Goal: Transaction & Acquisition: Purchase product/service

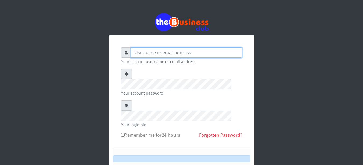
click at [166, 47] on input "text" at bounding box center [186, 52] width 111 height 10
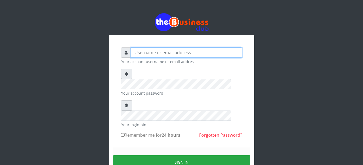
type input "YaronMarcuz"
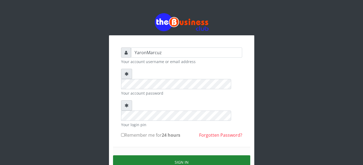
click at [197, 155] on button "Sign in" at bounding box center [181, 162] width 137 height 14
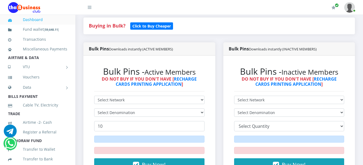
scroll to position [135, 0]
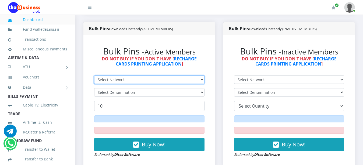
click at [202, 75] on select "Select Network MTN Globacom 9Mobile Airtel" at bounding box center [149, 79] width 110 height 8
select select "MTN"
click at [94, 75] on select "Select Network MTN Globacom 9Mobile Airtel" at bounding box center [149, 79] width 110 height 8
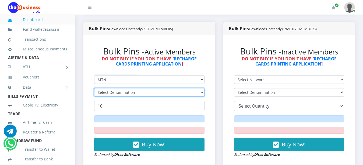
click at [202, 88] on select "Select Denomination" at bounding box center [149, 92] width 110 height 8
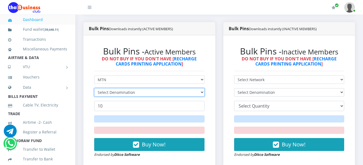
click at [202, 88] on select "Select Denomination" at bounding box center [149, 92] width 110 height 8
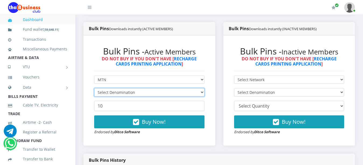
click at [201, 88] on select "Select Denomination" at bounding box center [149, 92] width 110 height 8
click at [202, 88] on select "Select Denomination" at bounding box center [149, 92] width 110 height 8
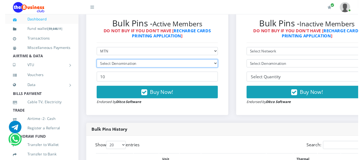
scroll to position [171, 0]
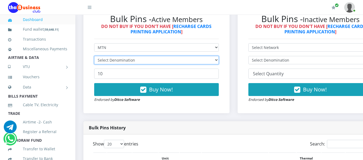
click at [219, 56] on select "Select Denomination" at bounding box center [156, 60] width 125 height 8
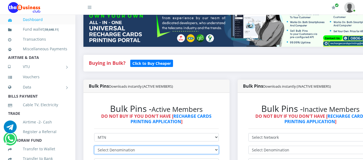
scroll to position [108, 0]
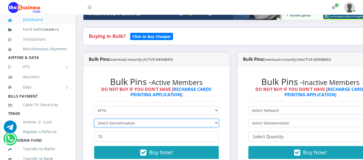
click at [219, 119] on select "Select Denomination" at bounding box center [156, 123] width 125 height 8
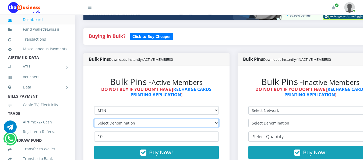
click at [219, 119] on select "Select Denomination" at bounding box center [156, 123] width 125 height 8
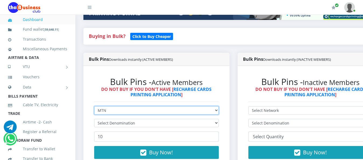
click at [219, 107] on select "Select Network MTN Globacom 9Mobile Airtel" at bounding box center [156, 110] width 125 height 8
click at [219, 106] on select "Select Network MTN Globacom 9Mobile Airtel" at bounding box center [156, 110] width 125 height 8
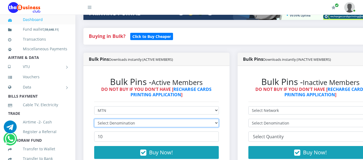
click at [219, 120] on select "Select Denomination" at bounding box center [156, 123] width 125 height 8
click at [219, 119] on select "Select Denomination" at bounding box center [156, 123] width 125 height 8
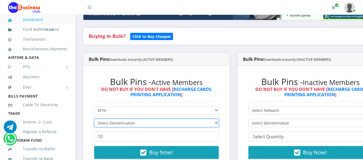
click at [219, 119] on select "Select Denomination" at bounding box center [156, 123] width 125 height 8
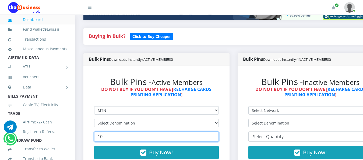
click at [107, 132] on input "10" at bounding box center [156, 137] width 125 height 10
type input "1"
type input "26"
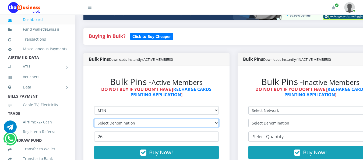
click at [219, 119] on select "Select Denomination" at bounding box center [156, 123] width 125 height 8
click at [218, 119] on select "Select Denomination" at bounding box center [156, 123] width 125 height 8
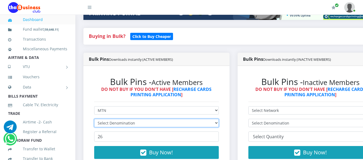
click at [218, 119] on select "Select Denomination" at bounding box center [156, 123] width 125 height 8
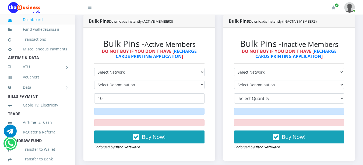
scroll to position [142, 0]
click at [214, 77] on div "Bulk Pins - Active Members DO NOT BUY IF YOU DON'T HAVE [ RECHARGE CARDS PRINTI…" at bounding box center [149, 94] width 132 height 133
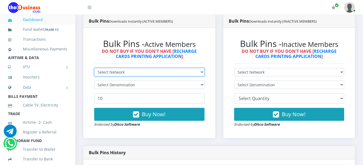
click at [202, 70] on select "Select Network MTN Globacom 9Mobile Airtel" at bounding box center [149, 72] width 110 height 8
select select "MTN"
click at [94, 68] on select "Select Network MTN Globacom 9Mobile Airtel" at bounding box center [149, 72] width 110 height 8
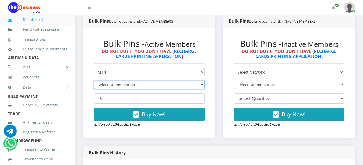
click at [198, 81] on select "Select Denomination" at bounding box center [149, 85] width 110 height 8
click at [199, 81] on select "Select Denomination" at bounding box center [149, 85] width 110 height 8
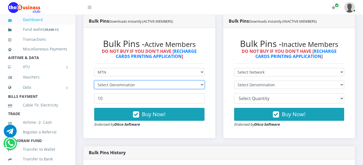
click at [199, 81] on select "Select Denomination" at bounding box center [149, 85] width 110 height 8
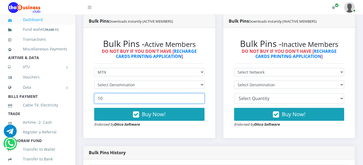
click at [174, 94] on input "10" at bounding box center [149, 98] width 110 height 10
type input "1"
type input "26"
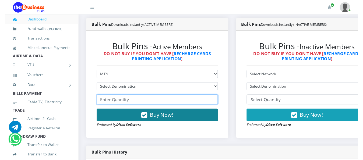
scroll to position [147, 0]
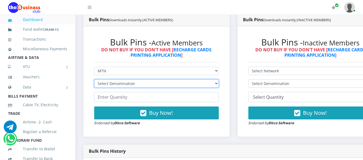
click at [219, 79] on select "Select Denomination MTN NGN100 - ₦96.99 MTN NGN200 - ₦193.98 MTN NGN400 - ₦387.…" at bounding box center [156, 83] width 125 height 8
select select "969.9-1000"
click at [94, 79] on select "Select Denomination MTN NGN100 - ₦96.99 MTN NGN200 - ₦193.98 MTN NGN400 - ₦387.…" at bounding box center [156, 83] width 125 height 8
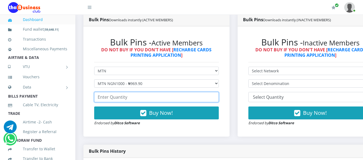
click at [150, 92] on input "number" at bounding box center [156, 97] width 125 height 10
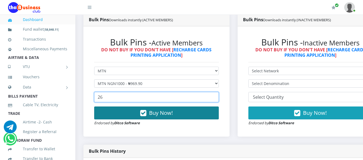
type input "26"
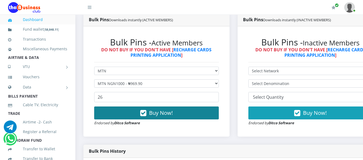
click at [155, 109] on span "Buy Now!" at bounding box center [161, 112] width 24 height 7
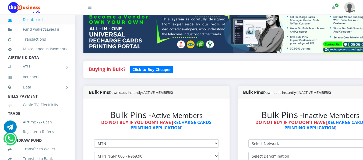
scroll to position [81, 0]
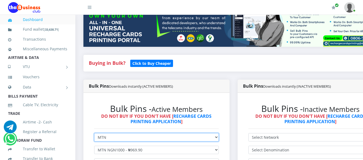
click at [219, 133] on select "Select Network MTN Globacom 9Mobile Airtel" at bounding box center [156, 137] width 125 height 8
click at [94, 133] on select "Select Network MTN Globacom 9Mobile Airtel" at bounding box center [156, 137] width 125 height 8
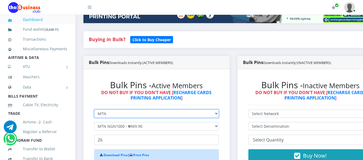
scroll to position [108, 0]
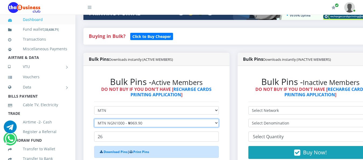
click at [217, 119] on select "Select Denomination MTN NGN100 - ₦96.99 MTN NGN200 - ₦193.98 MTN NGN400 - ₦387.…" at bounding box center [156, 123] width 125 height 8
select select "96.99-100"
click at [94, 119] on select "Select Denomination MTN NGN100 - ₦96.99 MTN NGN200 - ₦193.98 MTN NGN400 - ₦387.…" at bounding box center [156, 123] width 125 height 8
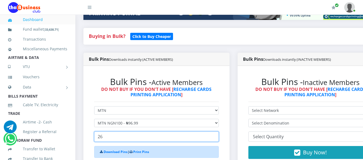
click at [148, 136] on input "26" at bounding box center [156, 137] width 125 height 10
type input "2"
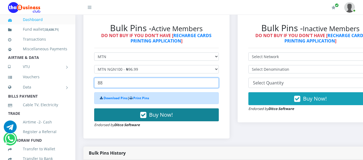
type input "88"
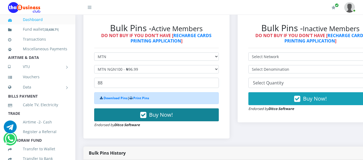
click at [188, 109] on button "Buy Now!" at bounding box center [156, 115] width 125 height 13
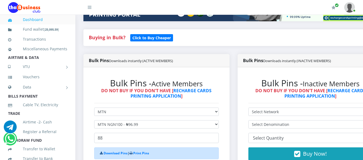
scroll to position [108, 0]
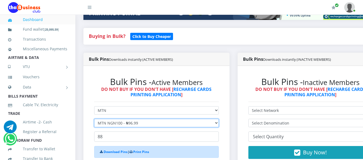
drag, startPoint x: 222, startPoint y: 119, endPoint x: 221, endPoint y: 122, distance: 3.4
click at [219, 119] on select "Select Denomination MTN NGN100 - ₦96.99 MTN NGN200 - ₦193.98 MTN NGN400 - ₦387.…" at bounding box center [156, 123] width 125 height 8
select select "193.98-200"
click at [94, 119] on select "Select Denomination MTN NGN100 - ₦96.99 MTN NGN200 - ₦193.98 MTN NGN400 - ₦387.…" at bounding box center [156, 123] width 125 height 8
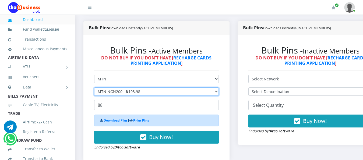
scroll to position [162, 0]
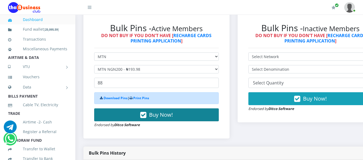
click at [156, 111] on span "Buy Now!" at bounding box center [161, 114] width 24 height 7
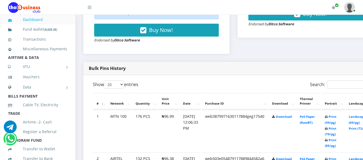
scroll to position [269, 0]
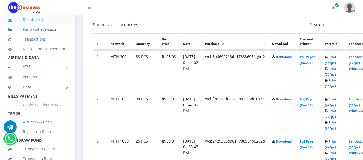
scroll to position [307, 0]
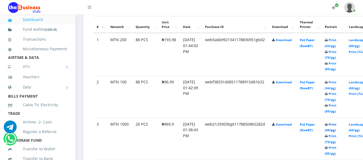
click at [337, 123] on link "Print (44/pg)" at bounding box center [331, 128] width 12 height 10
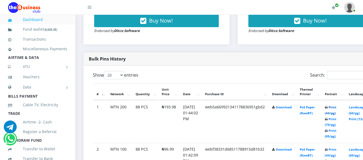
click at [337, 105] on link "Print (44/pg)" at bounding box center [331, 110] width 12 height 10
